Goal: Task Accomplishment & Management: Manage account settings

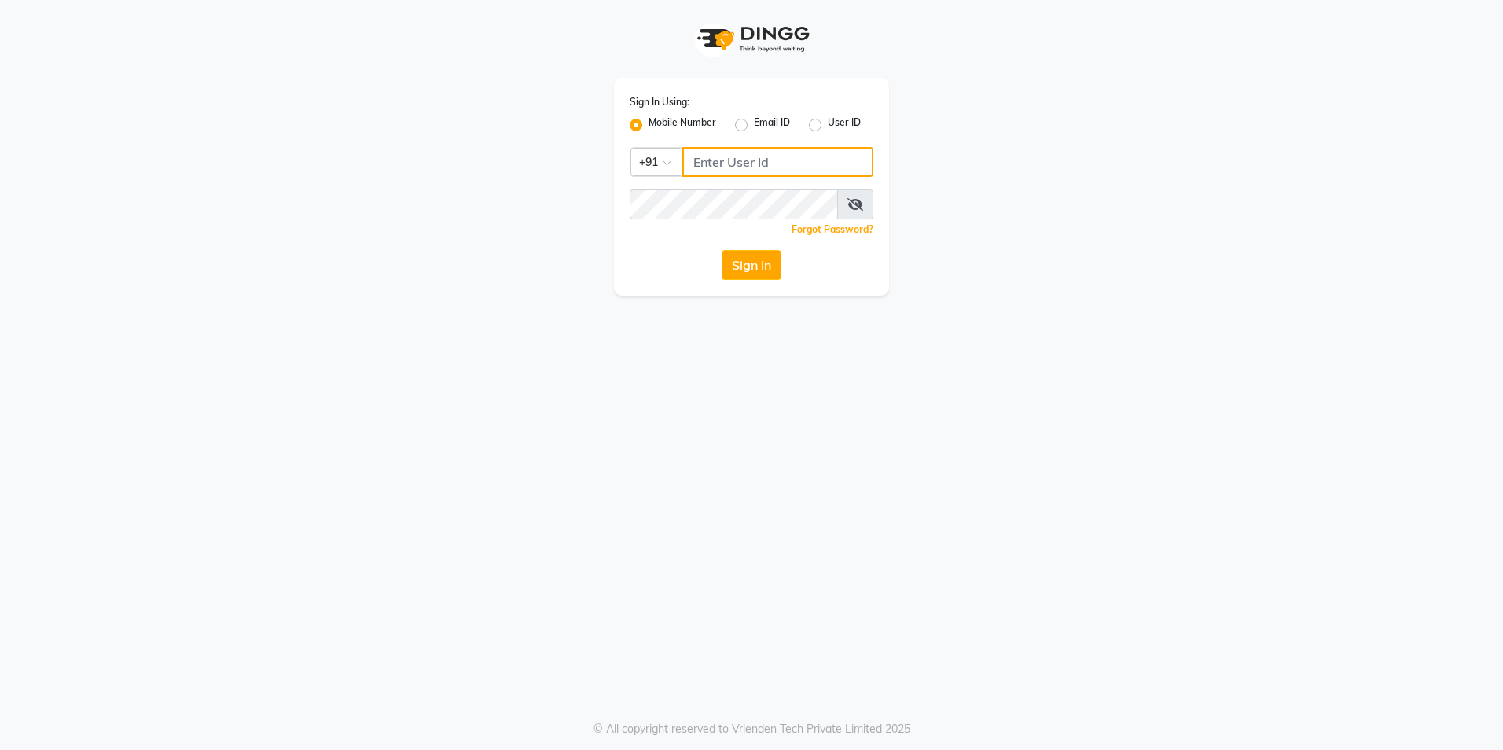
drag, startPoint x: 688, startPoint y: 154, endPoint x: 707, endPoint y: 160, distance: 19.6
click at [706, 159] on input "Username" at bounding box center [777, 162] width 191 height 30
type input "8824152513"
click at [721, 250] on button "Sign In" at bounding box center [751, 265] width 60 height 30
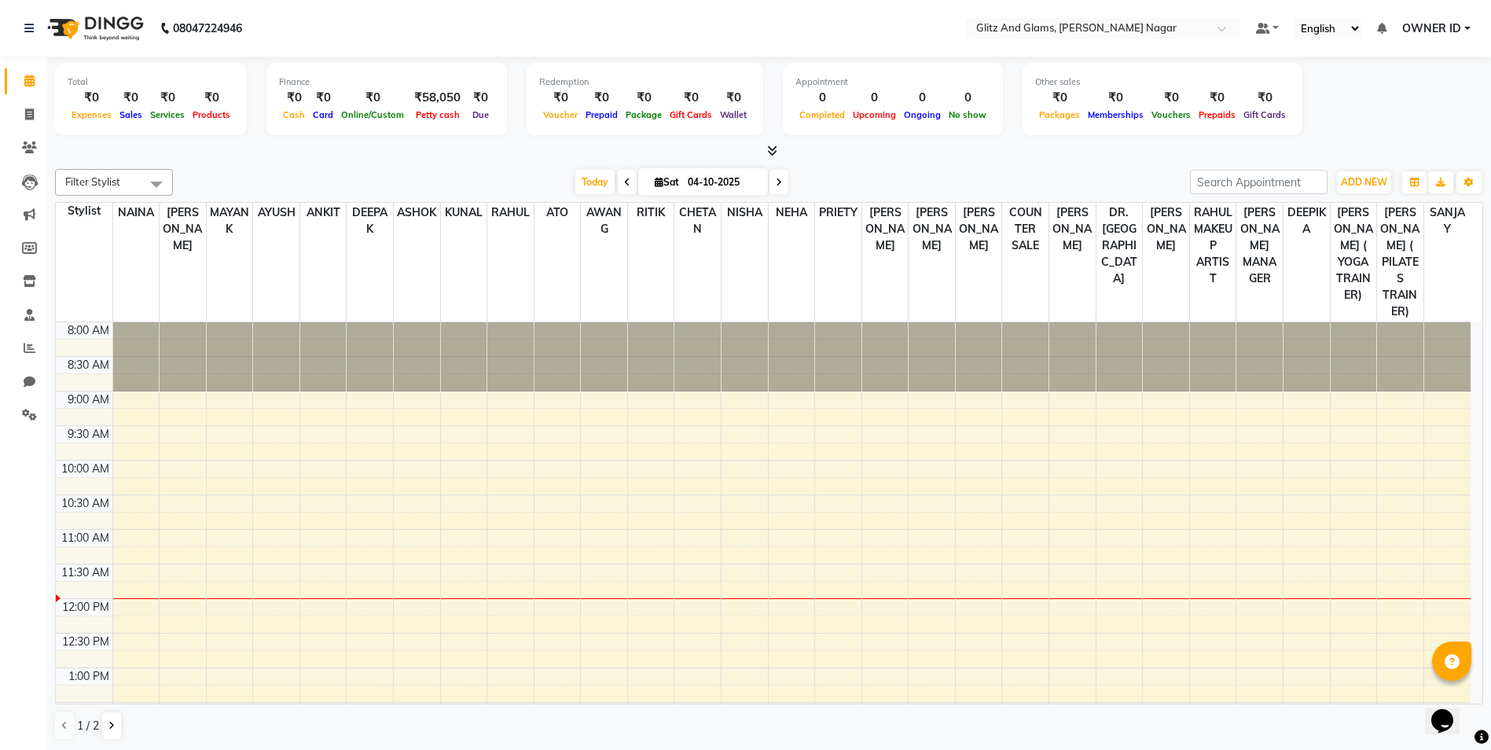
click at [773, 147] on icon at bounding box center [772, 151] width 10 height 12
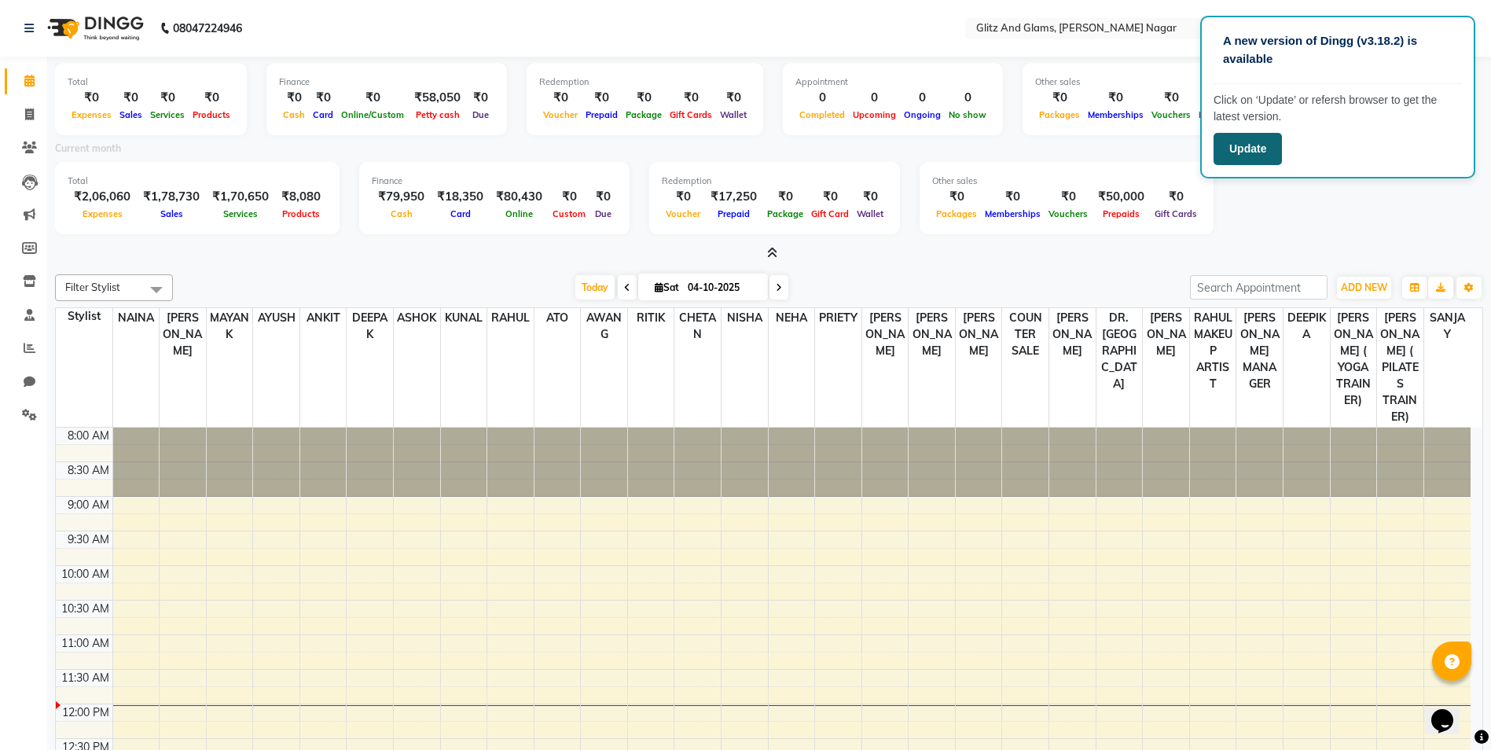
click at [1230, 150] on button "Update" at bounding box center [1247, 149] width 68 height 32
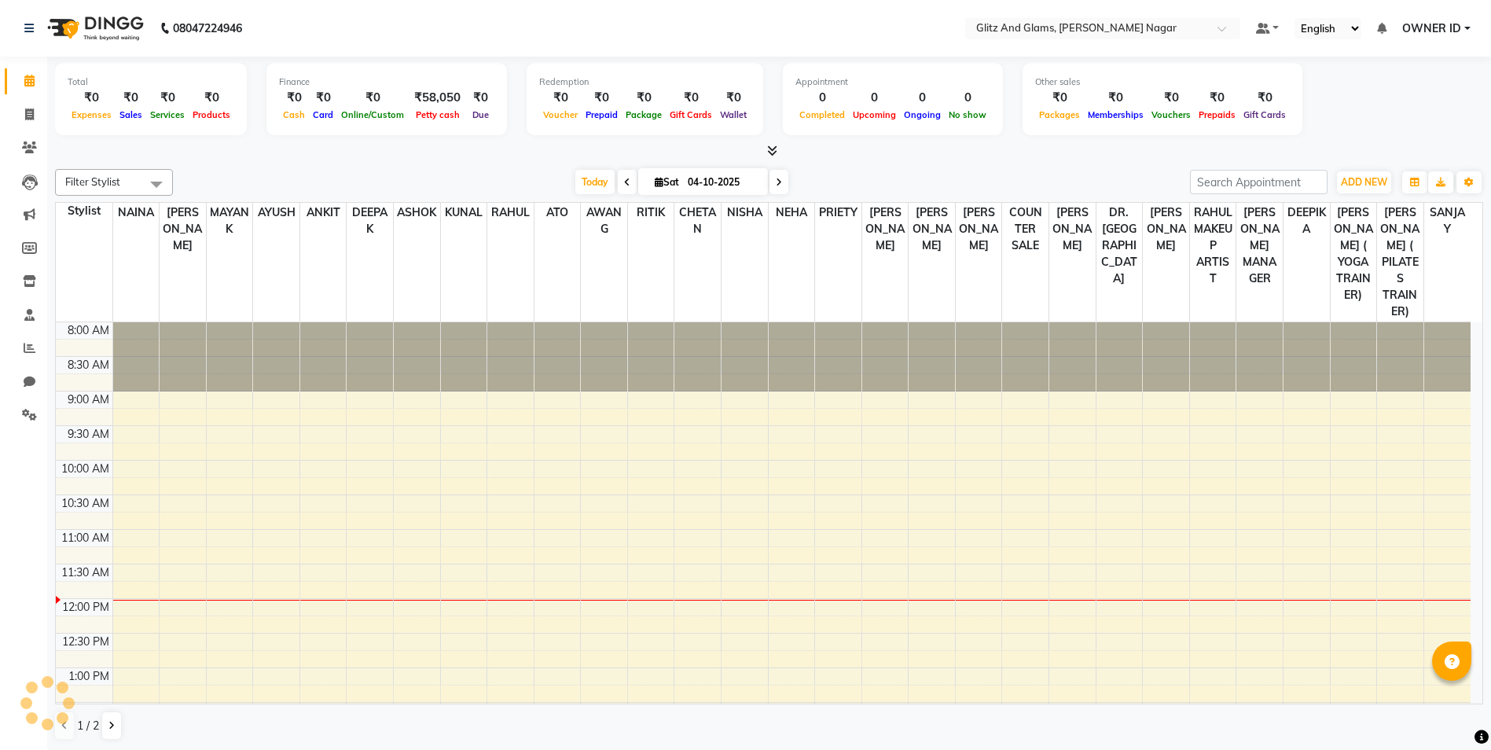
select select "en"
click at [31, 115] on icon at bounding box center [29, 114] width 9 height 12
select select "service"
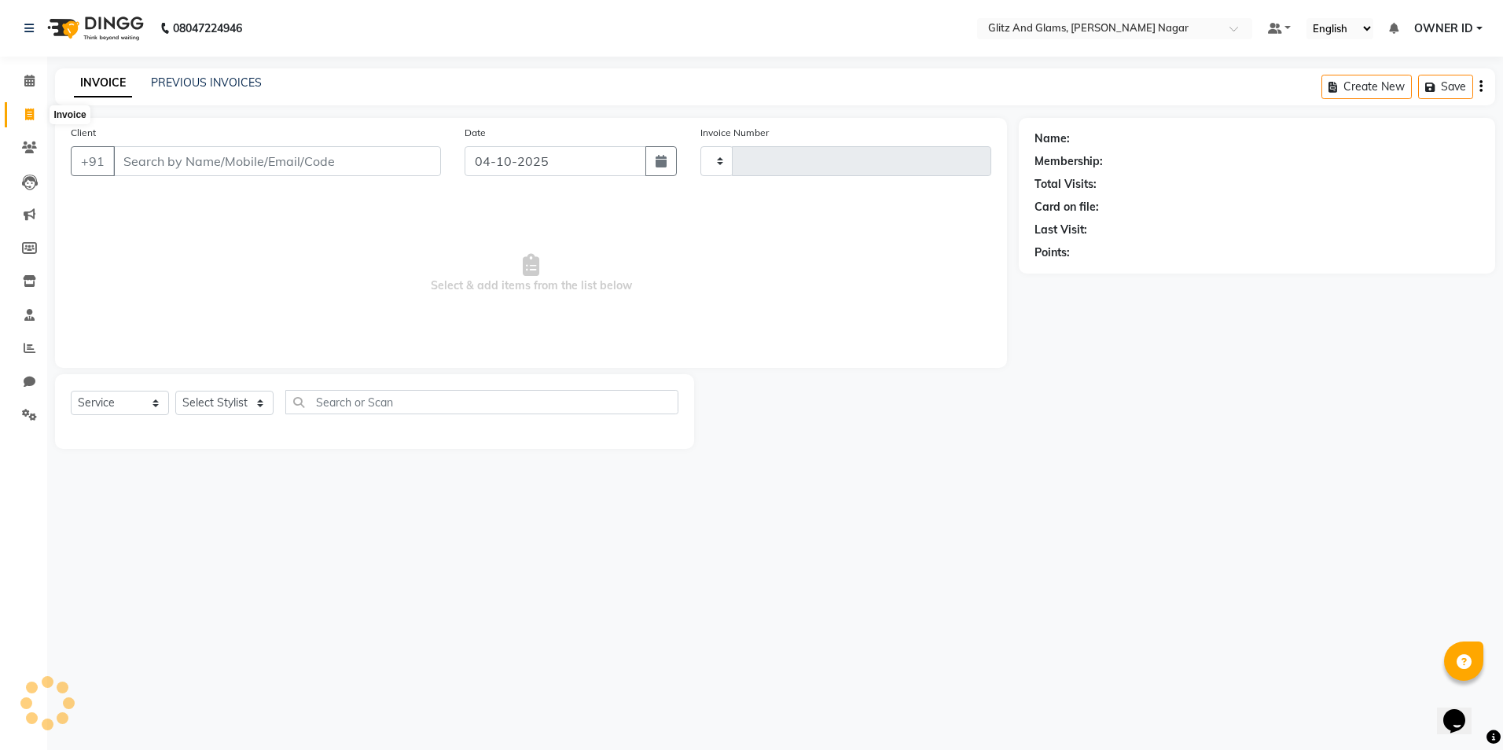
type input "2293"
select select "8316"
click at [238, 75] on div "PREVIOUS INVOICES" at bounding box center [206, 83] width 111 height 17
click at [253, 82] on link "PREVIOUS INVOICES" at bounding box center [206, 82] width 111 height 14
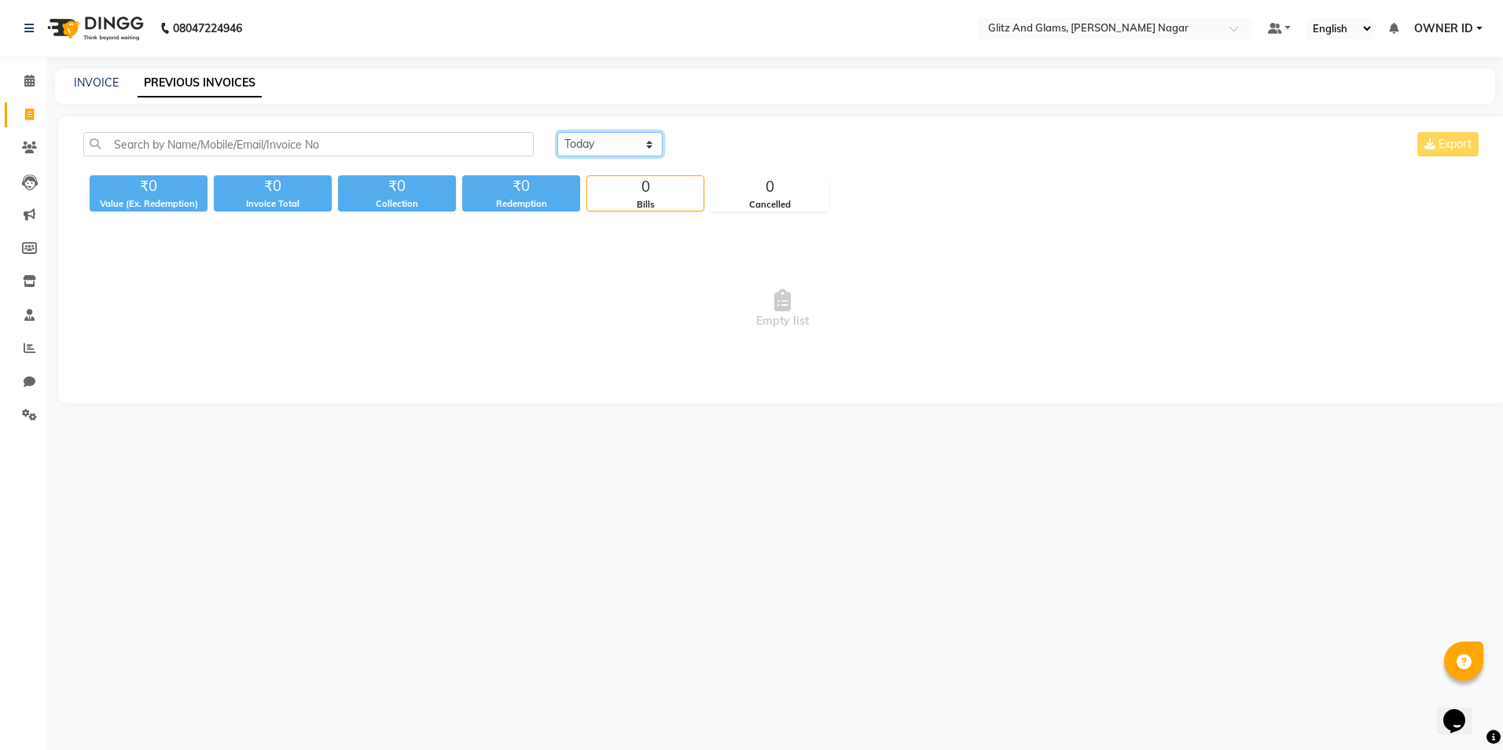
click at [614, 144] on select "Today Yesterday Custom Range" at bounding box center [609, 144] width 105 height 24
select select "range"
click at [557, 132] on select "Today Yesterday Custom Range" at bounding box center [609, 144] width 105 height 24
click at [744, 142] on input "04-10-2025" at bounding box center [738, 145] width 110 height 22
select select "10"
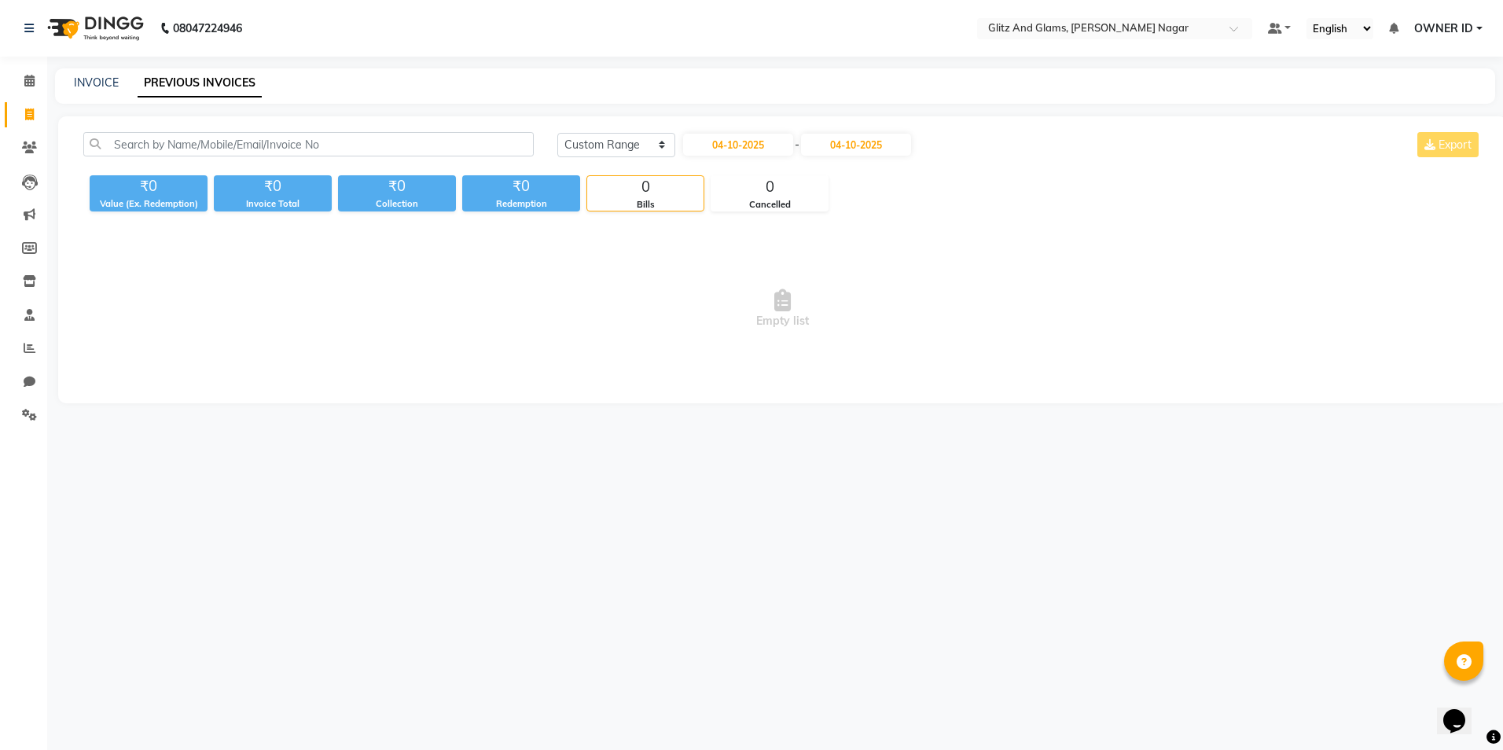
select select "2025"
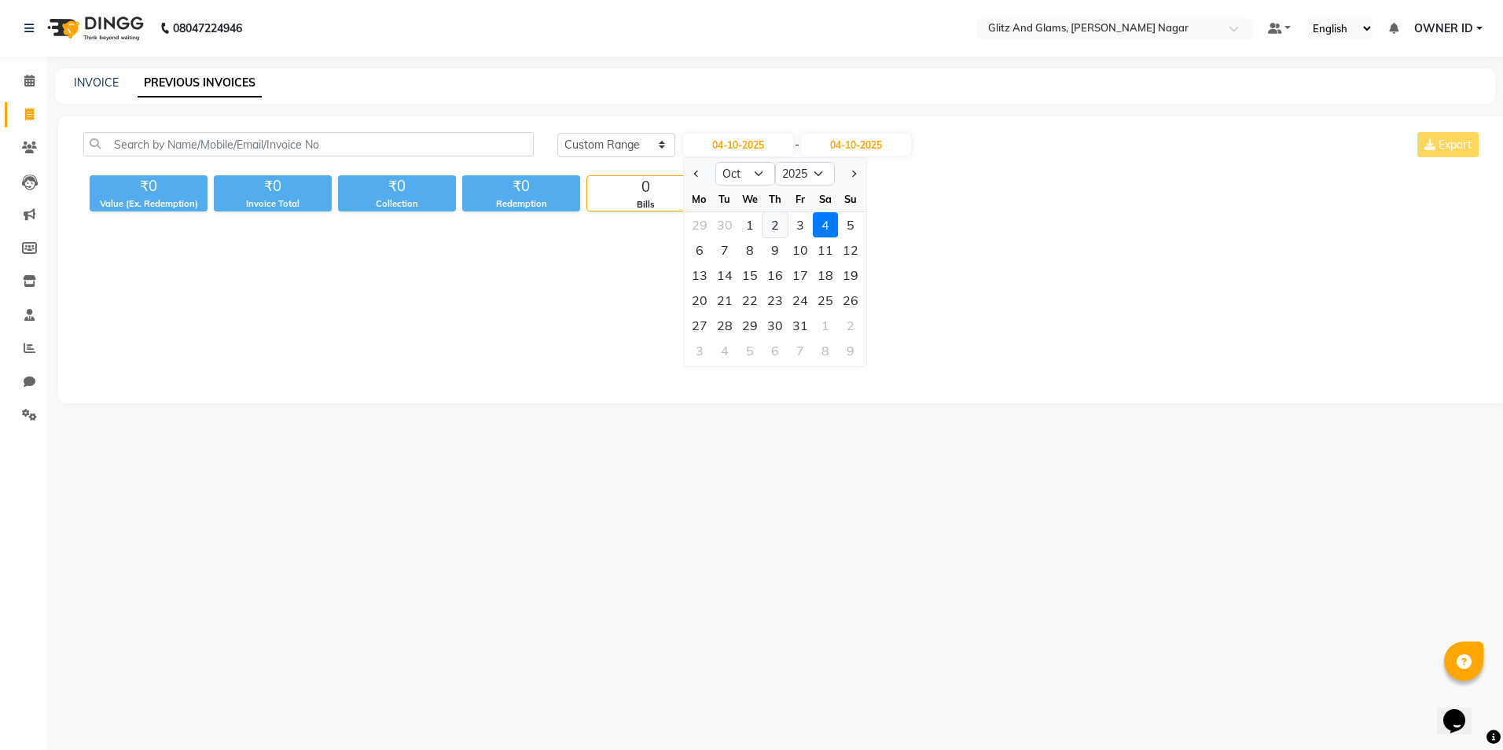
click at [767, 227] on div "2" at bounding box center [774, 224] width 25 height 25
type input "02-10-2025"
